Goal: Information Seeking & Learning: Learn about a topic

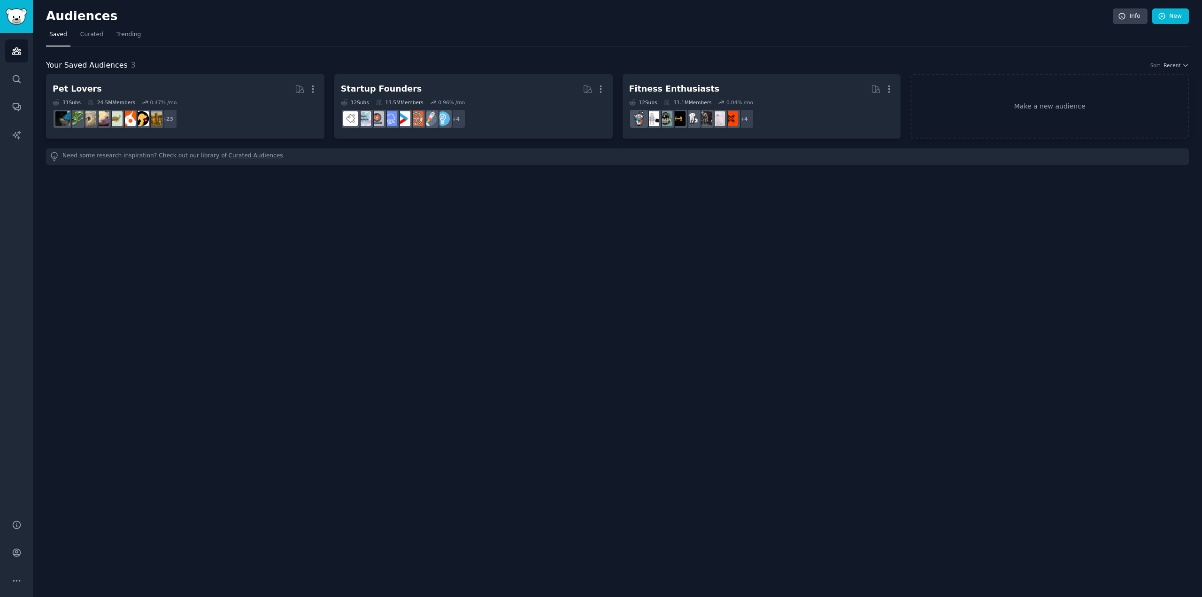
click at [49, 36] on link "Saved" at bounding box center [58, 36] width 24 height 19
click at [80, 35] on span "Curated" at bounding box center [91, 35] width 23 height 8
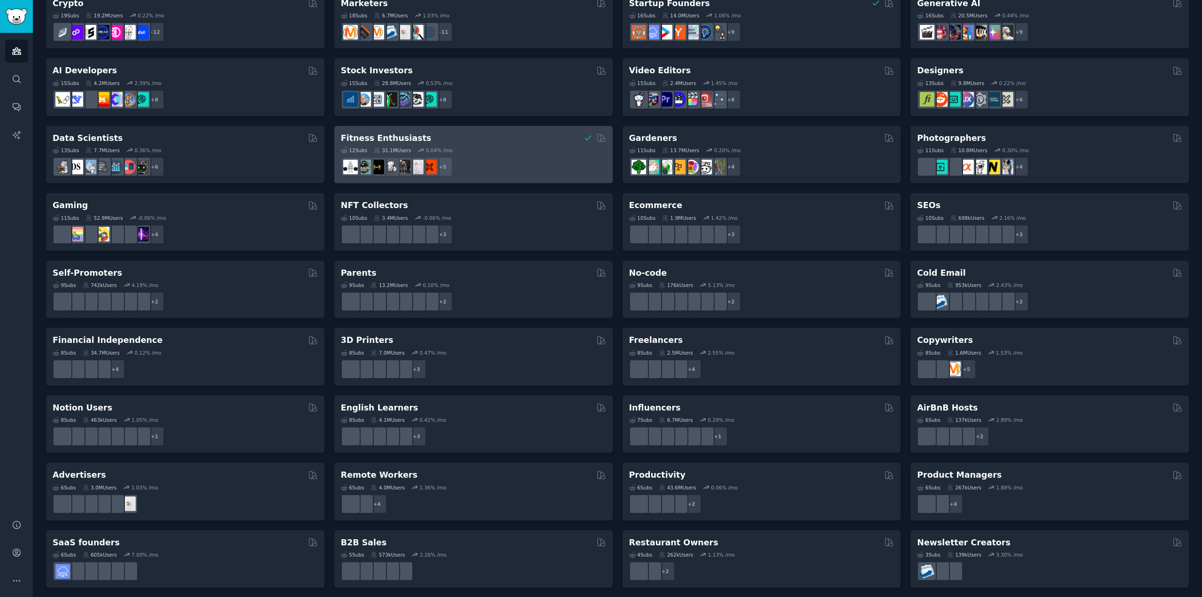
scroll to position [154, 0]
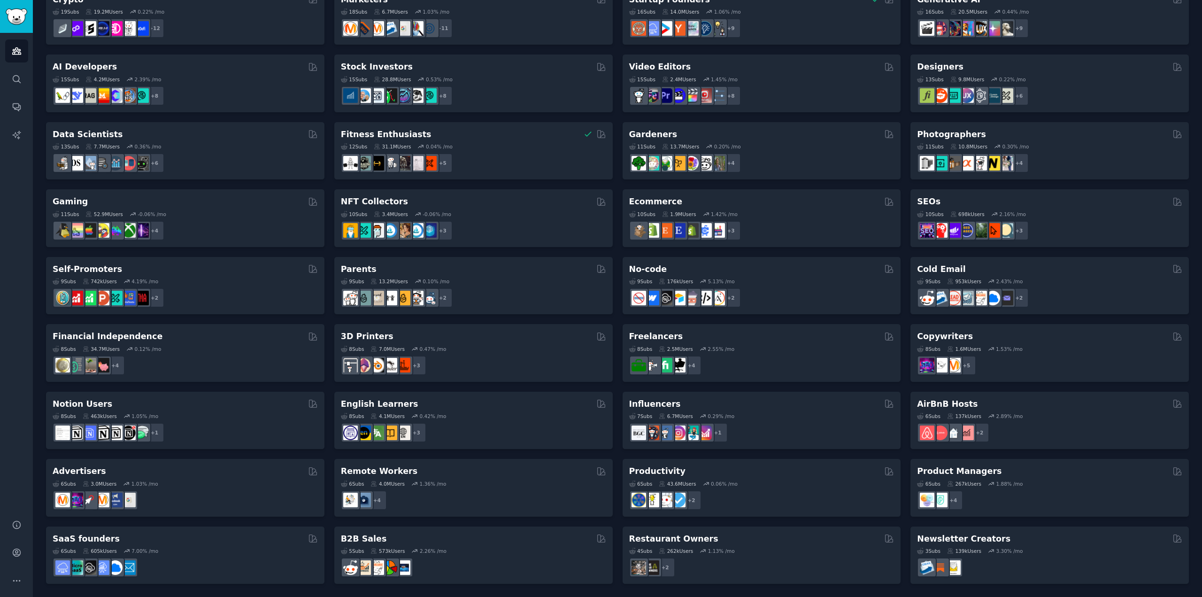
click at [195, 211] on div "11 Sub s 52.9M Users -0.06 % /mo" at bounding box center [185, 214] width 265 height 7
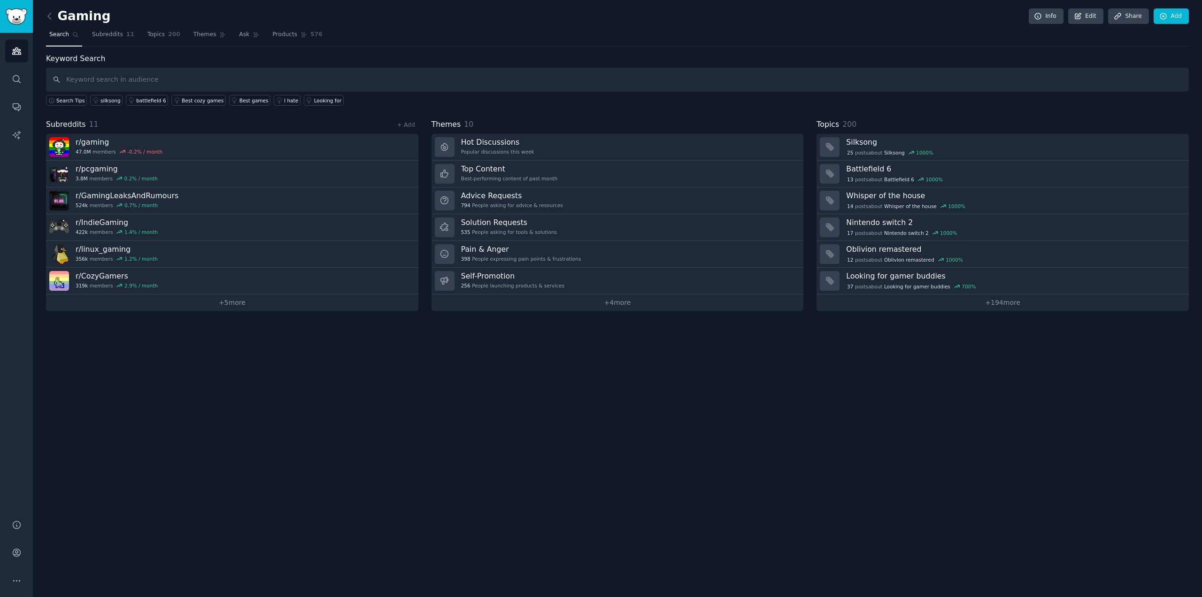
click at [718, 362] on div "Gaming Info Edit Share Add Search Subreddits 11 Topics 200 Themes Ask Products …" at bounding box center [617, 298] width 1169 height 597
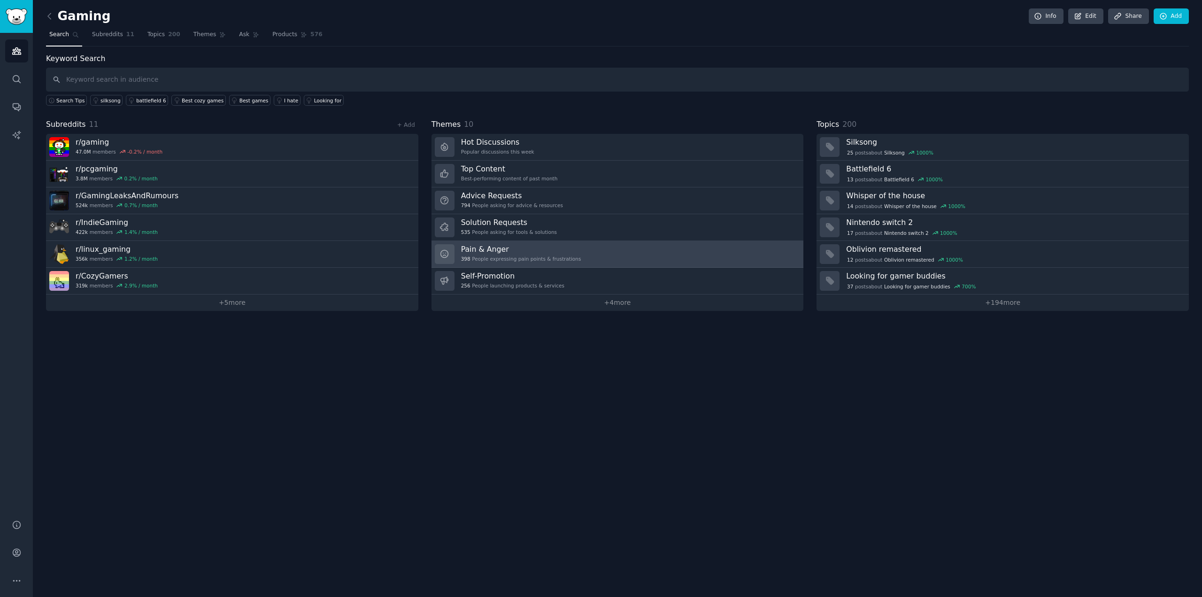
click at [534, 247] on h3 "Pain & Anger" at bounding box center [521, 249] width 120 height 10
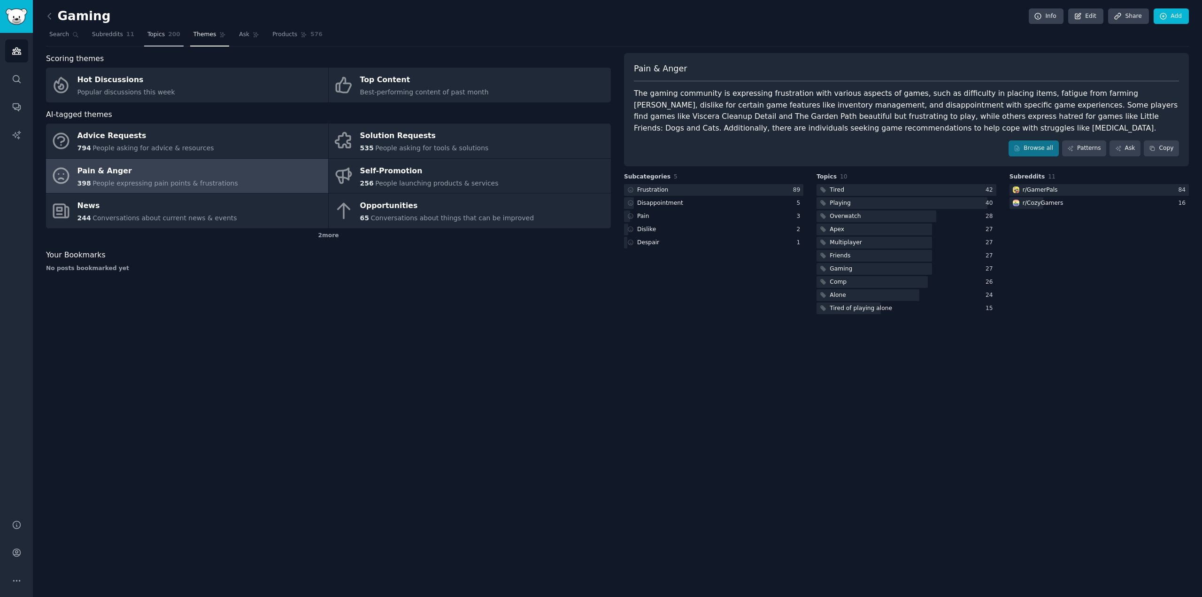
click at [151, 33] on span "Topics" at bounding box center [155, 35] width 17 height 8
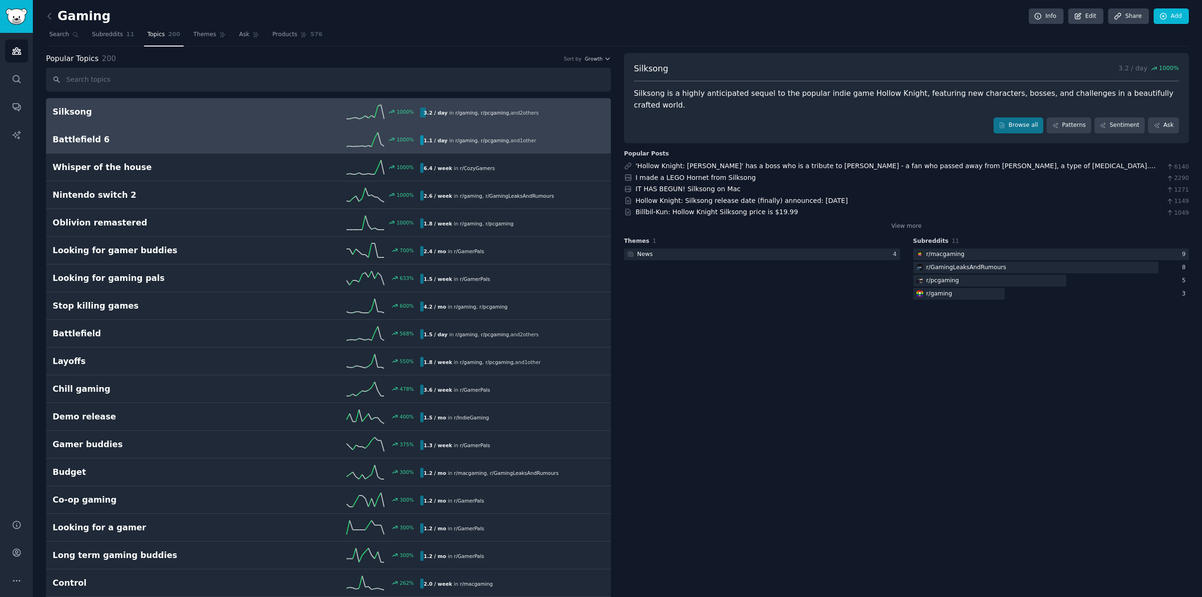
click at [142, 144] on h2 "Battlefield 6" at bounding box center [145, 140] width 184 height 12
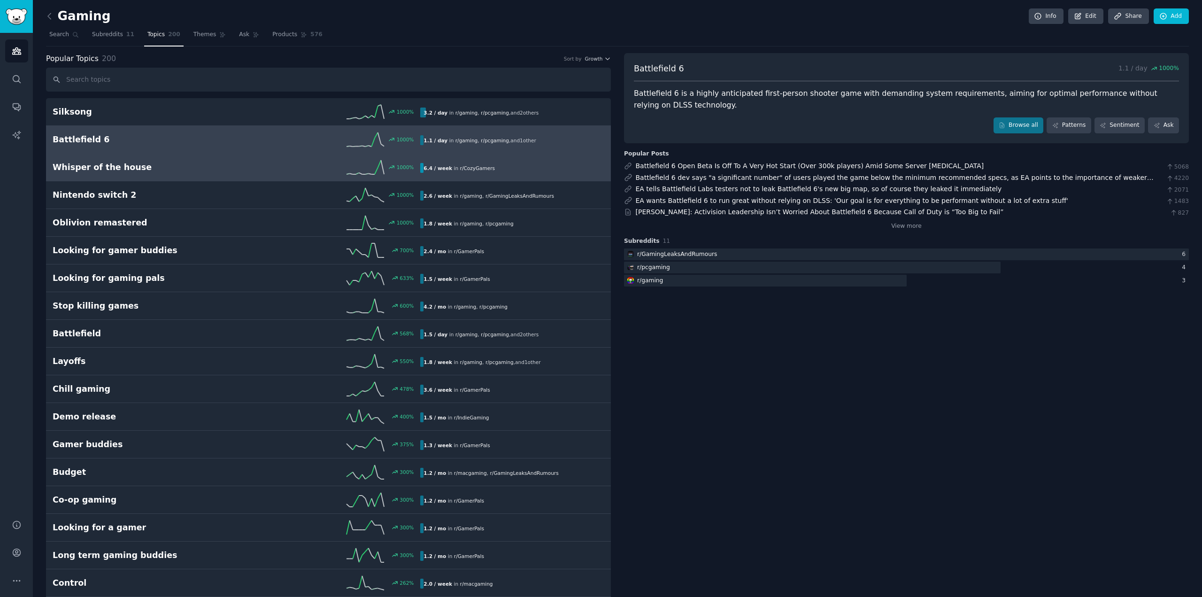
click at [145, 169] on h2 "Whisper of the house" at bounding box center [145, 167] width 184 height 12
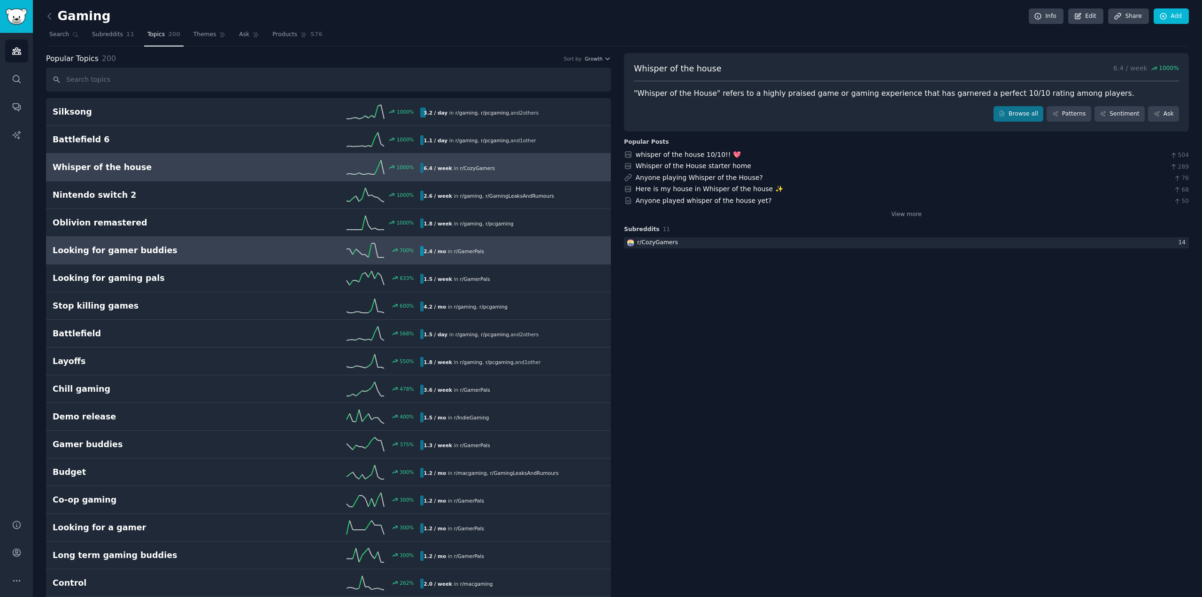
click at [168, 247] on h2 "Looking for gamer buddies" at bounding box center [145, 251] width 184 height 12
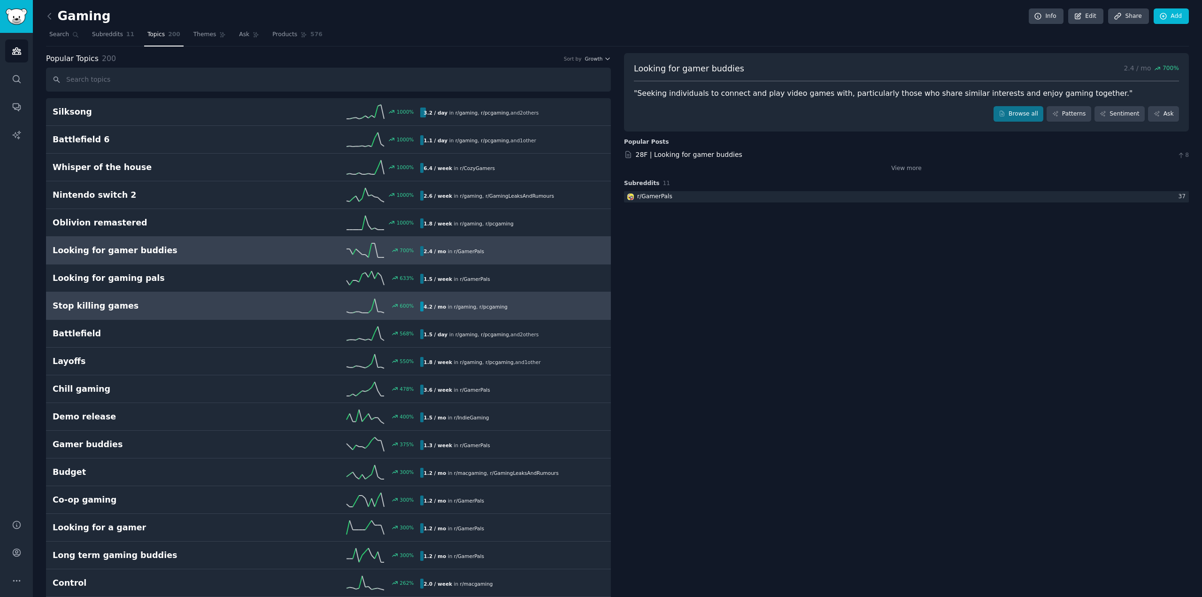
click at [178, 311] on h2 "Stop killing games" at bounding box center [145, 306] width 184 height 12
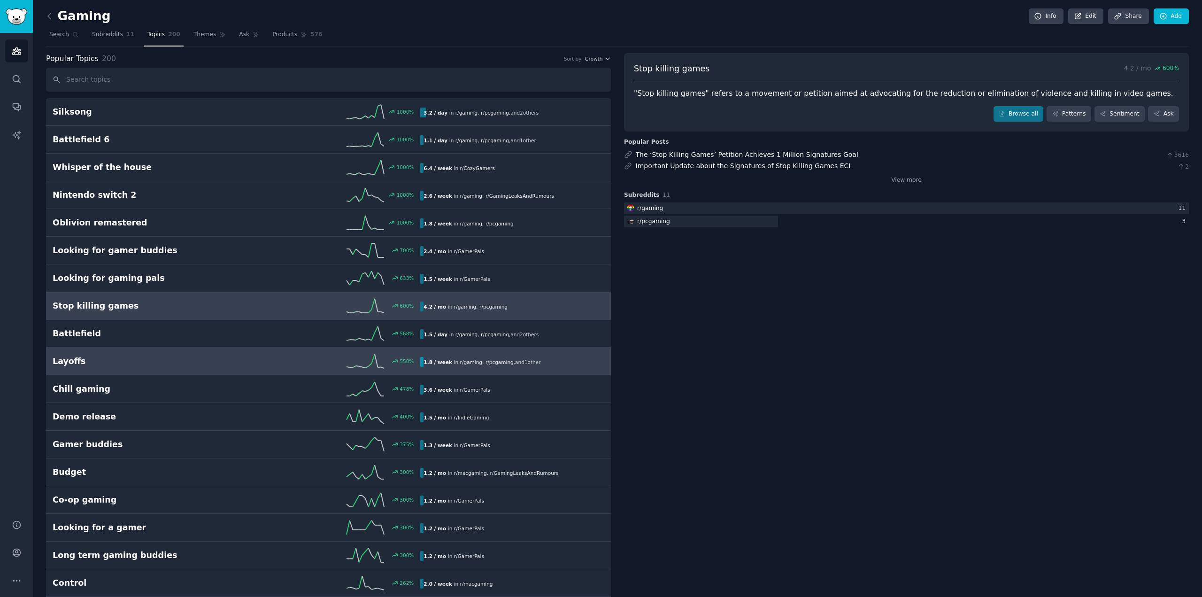
click at [101, 355] on h2 "Layoffs" at bounding box center [145, 361] width 184 height 12
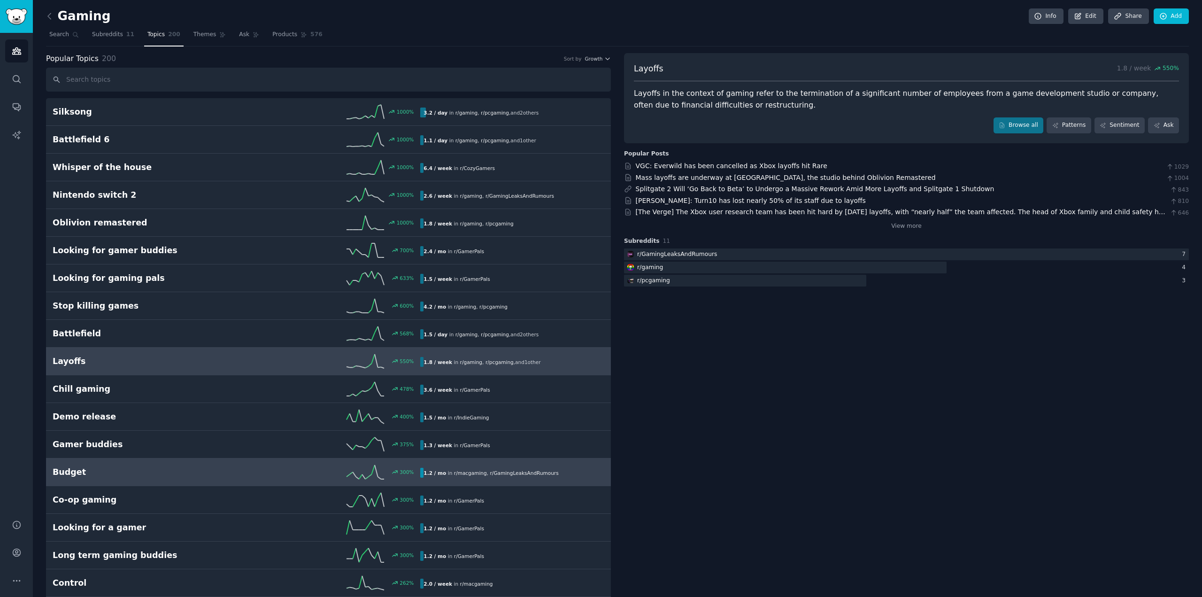
click at [121, 471] on h2 "Budget" at bounding box center [145, 472] width 184 height 12
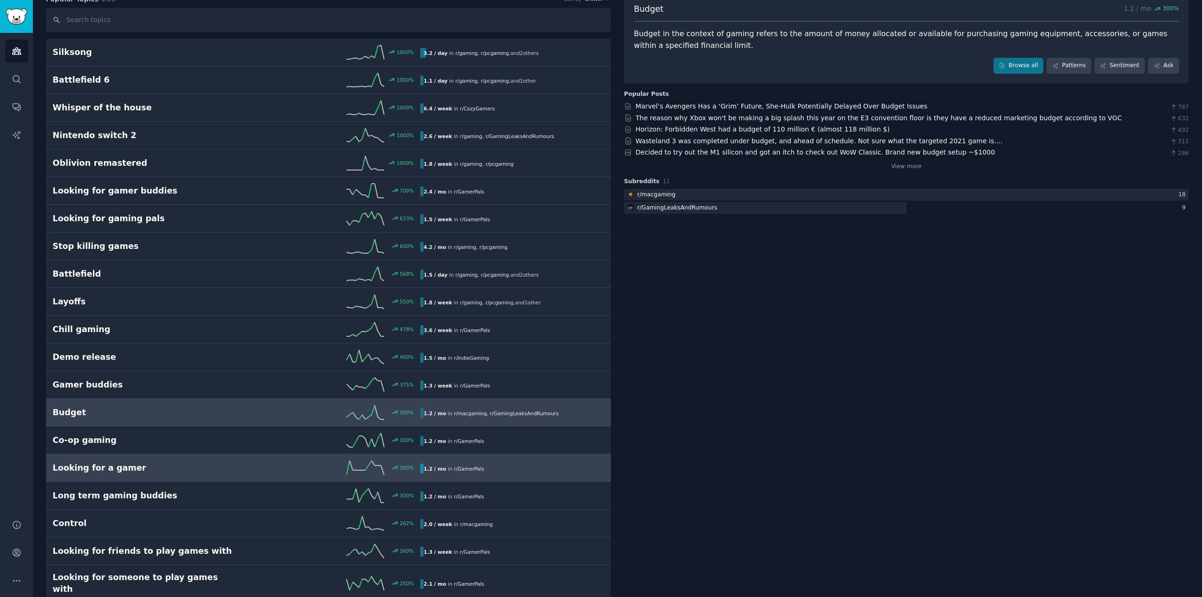
scroll to position [94, 0]
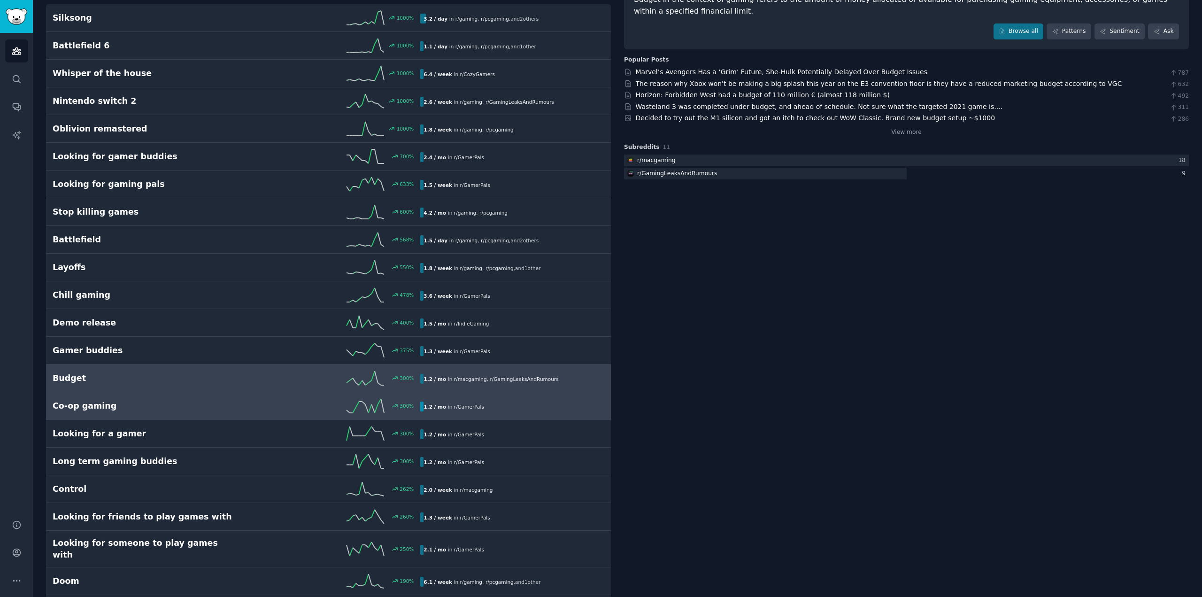
click at [153, 409] on h2 "Co-op gaming" at bounding box center [145, 406] width 184 height 12
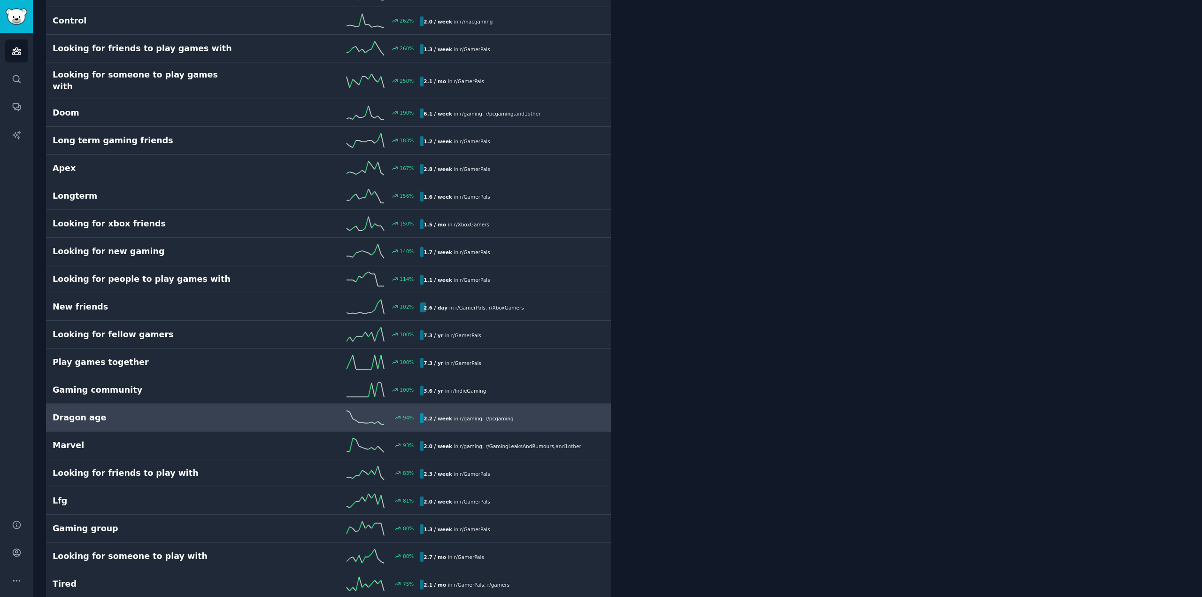
scroll to position [563, 0]
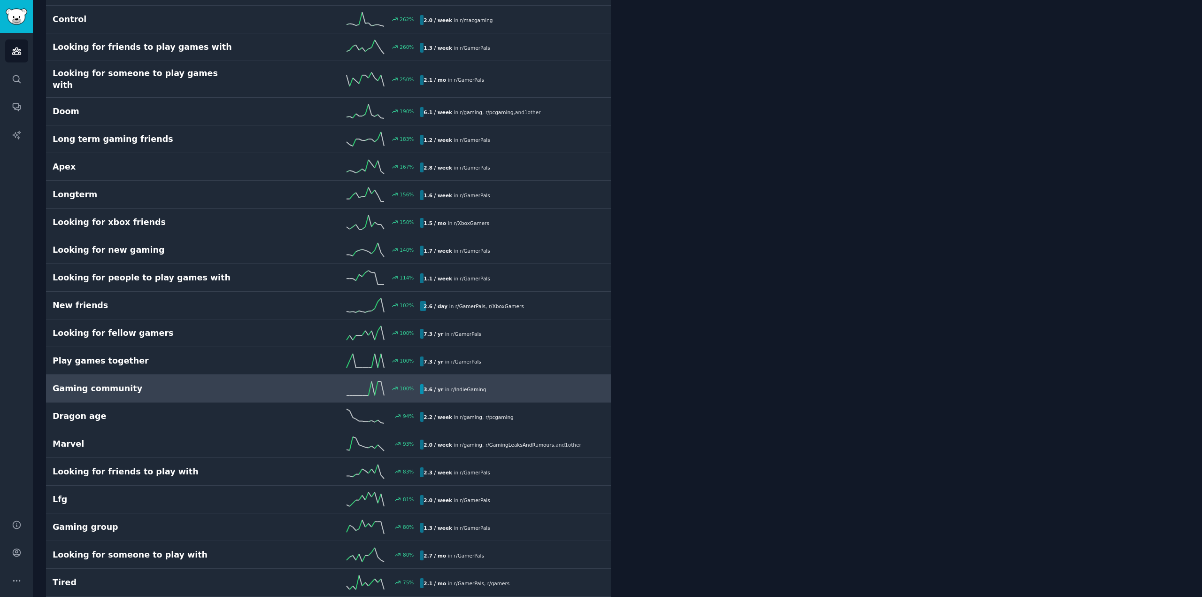
click at [186, 383] on h2 "Gaming community" at bounding box center [145, 389] width 184 height 12
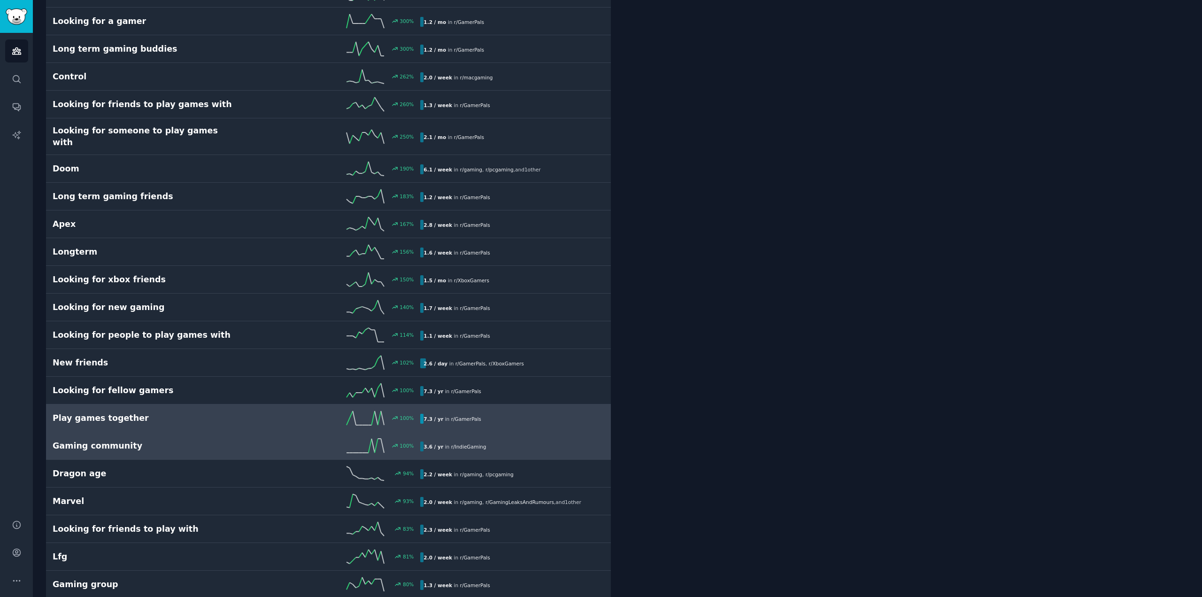
scroll to position [616, 0]
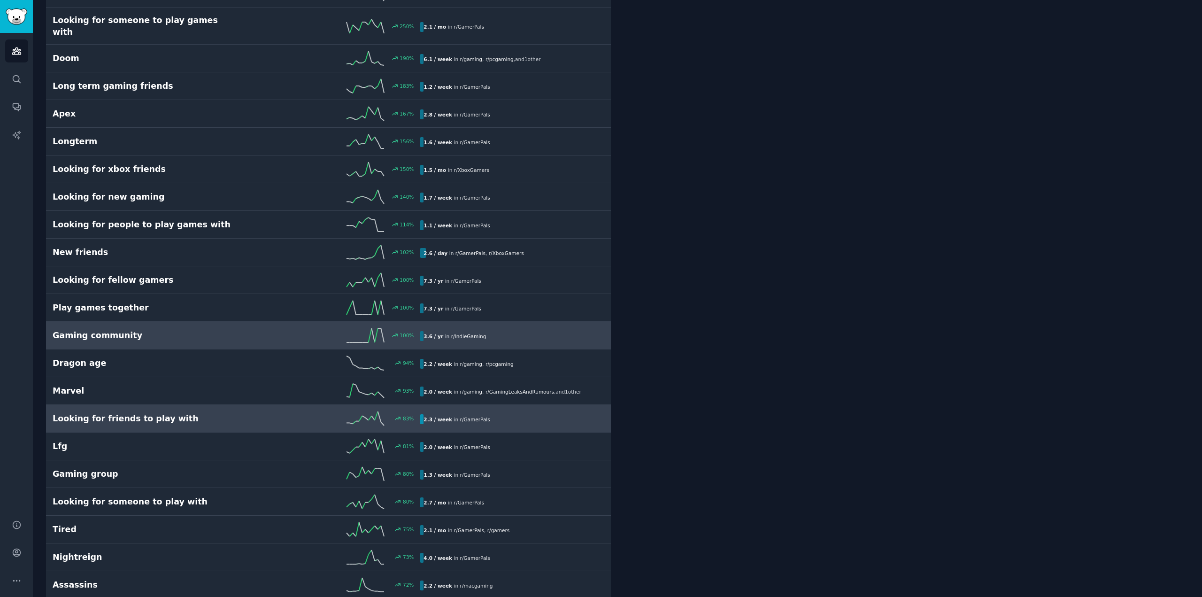
click at [148, 413] on h2 "Looking for friends to play with" at bounding box center [145, 419] width 184 height 12
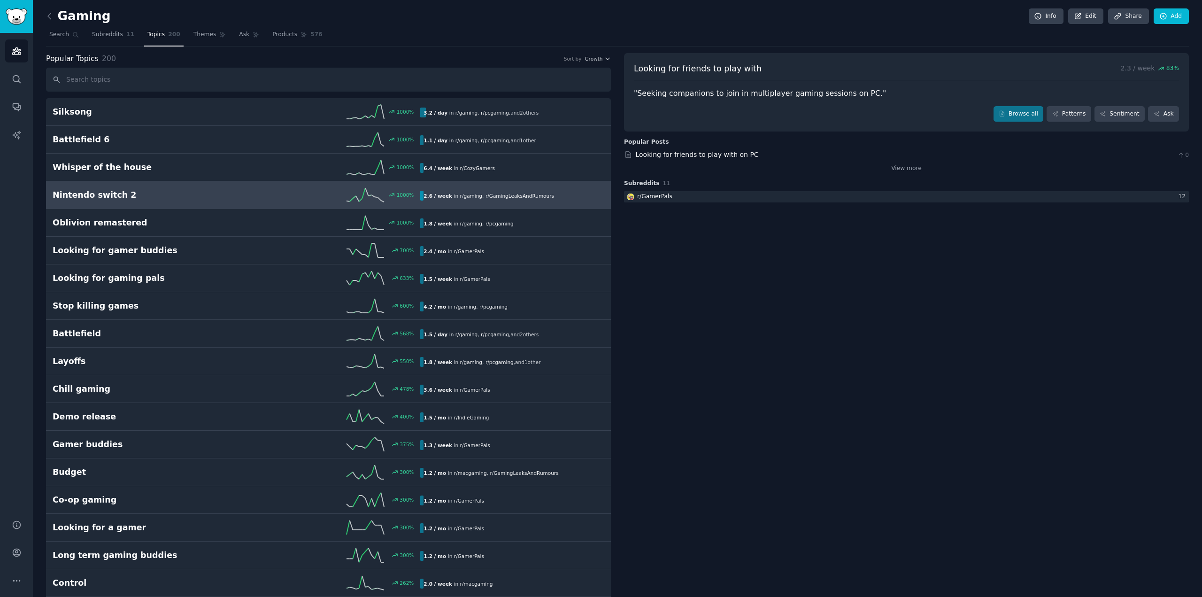
drag, startPoint x: 547, startPoint y: 253, endPoint x: 485, endPoint y: 192, distance: 87.0
